Goal: Find specific page/section: Find specific page/section

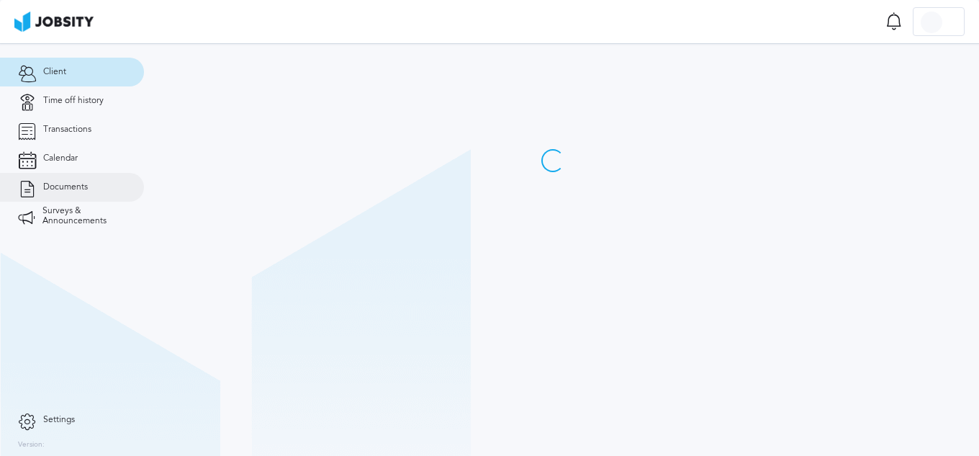
click at [87, 187] on span "Documents" at bounding box center [65, 187] width 45 height 10
click at [82, 185] on span "Documents" at bounding box center [65, 187] width 45 height 10
click at [76, 197] on link "Documents" at bounding box center [72, 187] width 144 height 29
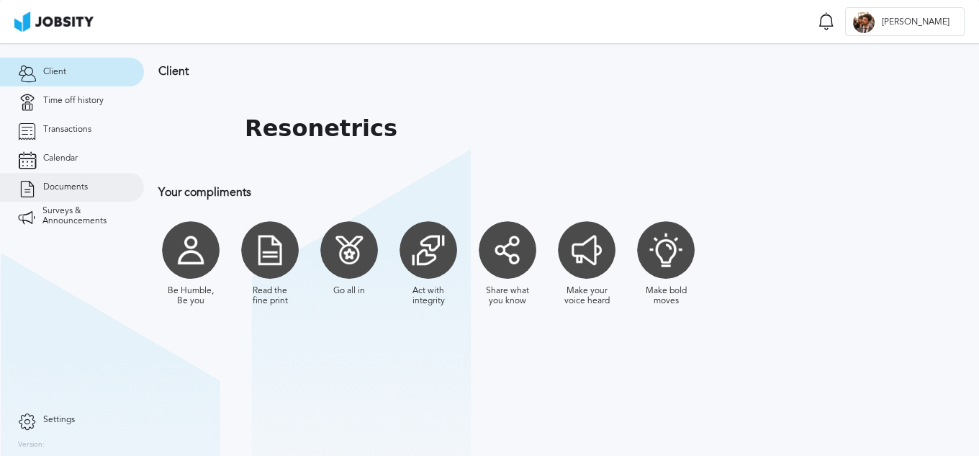
click at [112, 192] on link "Documents" at bounding box center [72, 187] width 144 height 29
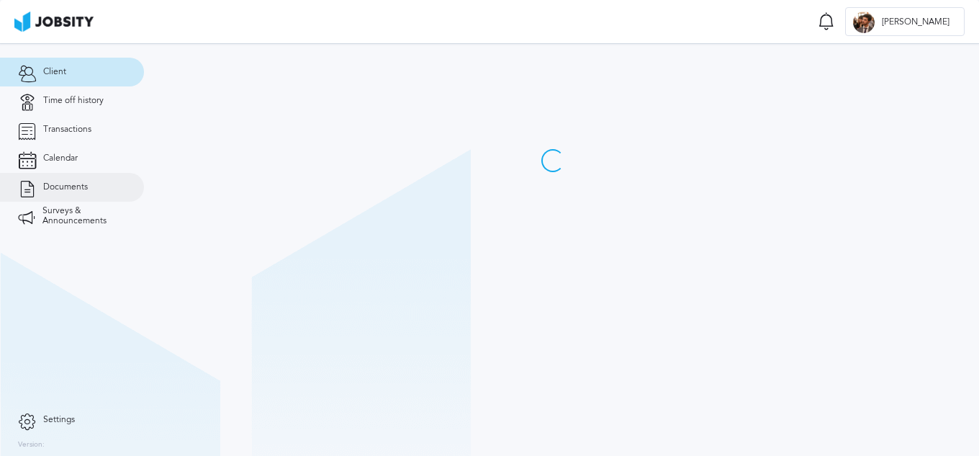
click at [82, 183] on span "Documents" at bounding box center [65, 187] width 45 height 10
click at [77, 192] on link "Documents" at bounding box center [72, 187] width 144 height 29
click at [95, 175] on link "Documents" at bounding box center [72, 187] width 144 height 29
click at [64, 183] on span "Documents" at bounding box center [65, 187] width 45 height 10
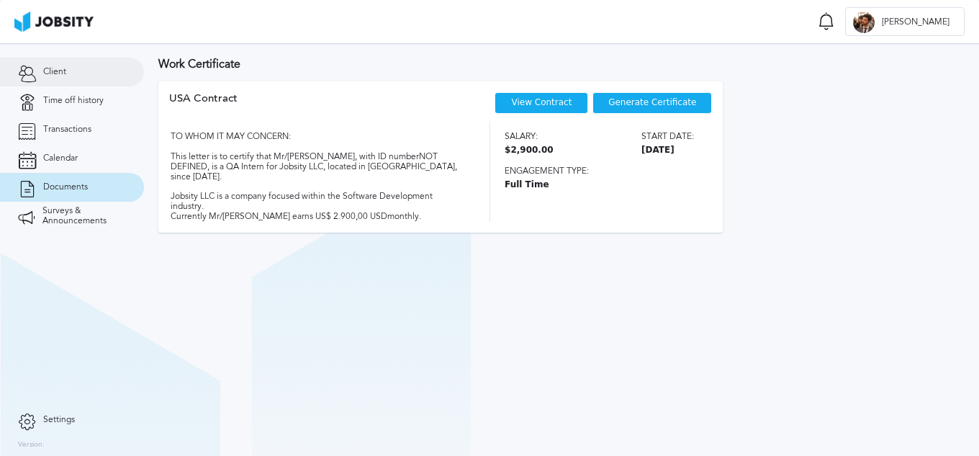
click at [67, 78] on link "Client" at bounding box center [72, 72] width 144 height 29
